Goal: Find specific page/section: Find specific page/section

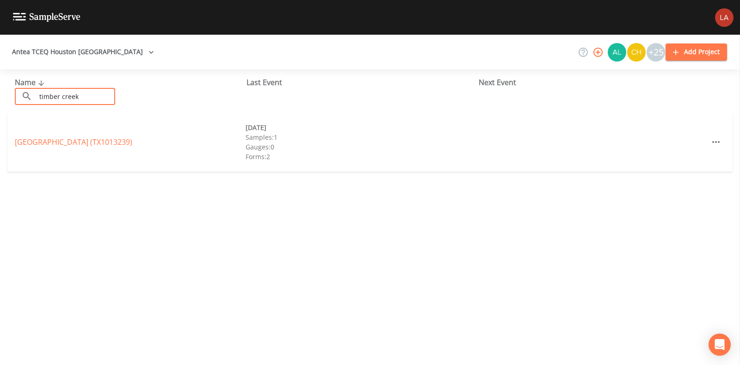
click at [0, 0] on html "Antea TCEQ [GEOGRAPHIC_DATA] +25 Add Project Name ​ [GEOGRAPHIC_DATA] ​ Last Ev…" at bounding box center [370, 182] width 740 height 365
type input "geo spe"
click at [39, 142] on link "GEO SPECIALTY CHEMICALS (TX1013689)" at bounding box center [84, 142] width 139 height 10
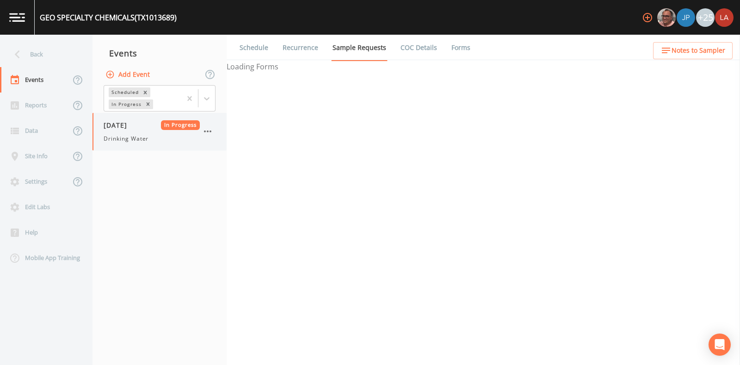
click at [162, 137] on div "Drinking Water" at bounding box center [152, 139] width 96 height 8
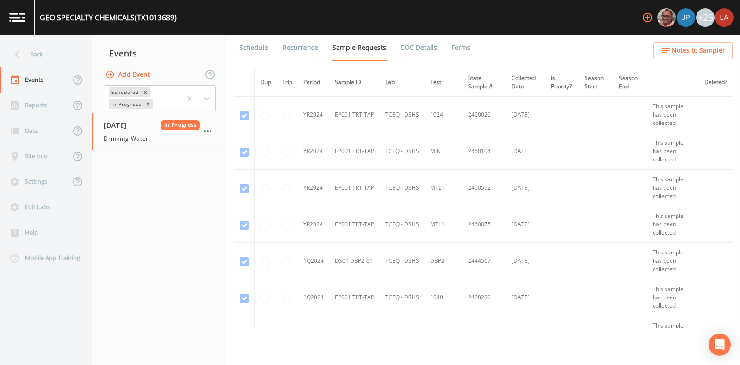
click at [255, 49] on link "Schedule" at bounding box center [253, 48] width 31 height 26
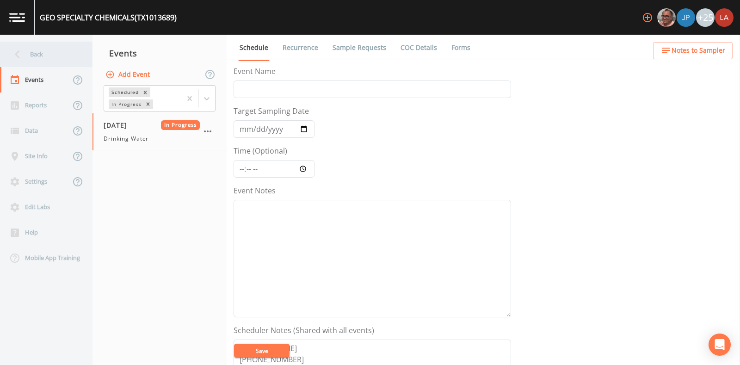
click at [24, 45] on div "Back" at bounding box center [41, 54] width 83 height 25
